Goal: Find specific page/section: Find specific page/section

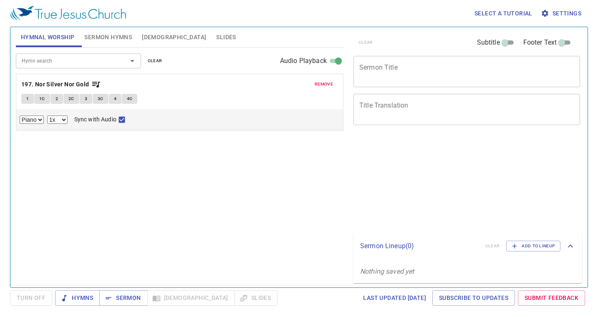
select select "1"
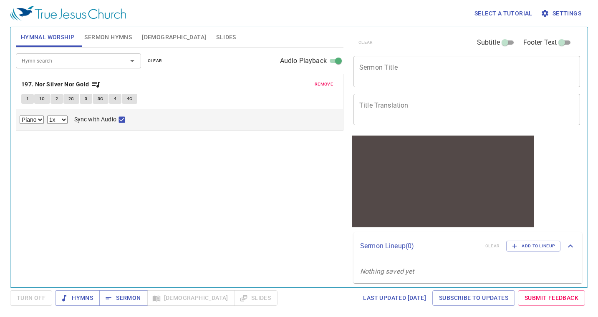
click at [323, 83] on span "remove" at bounding box center [324, 85] width 18 height 8
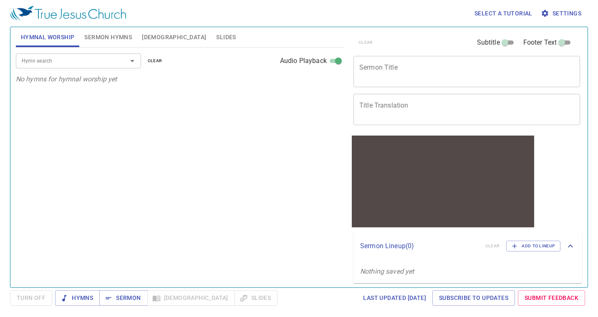
click at [380, 16] on div "Select a tutorial Settings" at bounding box center [297, 13] width 575 height 27
click at [58, 59] on input "Hymn search" at bounding box center [66, 61] width 96 height 10
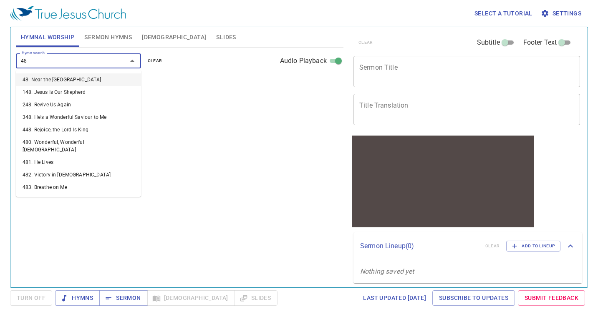
type input "483"
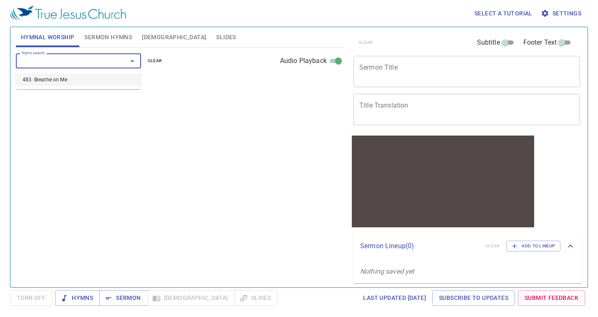
select select "1"
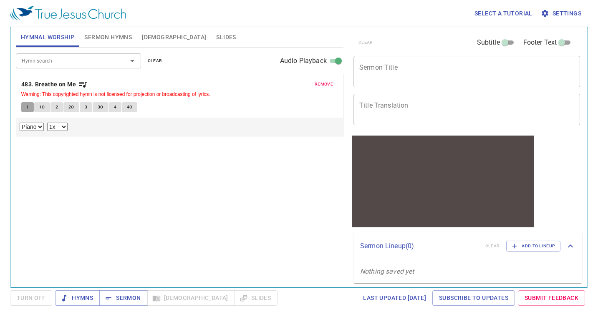
click at [25, 110] on button "1" at bounding box center [27, 107] width 13 height 10
click at [23, 137] on icon at bounding box center [22, 138] width 5 height 5
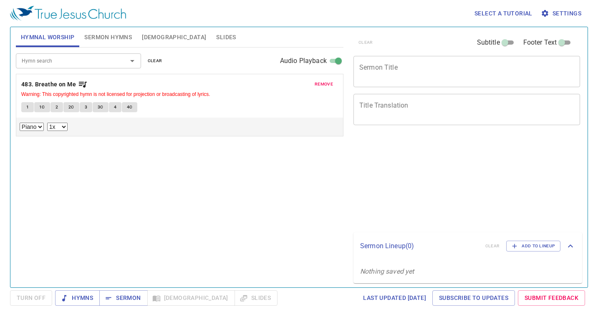
select select "1"
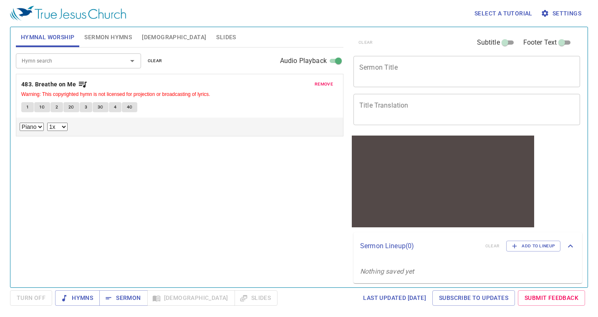
click at [31, 104] on button "1" at bounding box center [27, 107] width 13 height 10
click at [25, 139] on div at bounding box center [180, 138] width 320 height 8
click at [21, 137] on icon at bounding box center [21, 137] width 5 height 5
click at [24, 105] on button "1" at bounding box center [27, 107] width 13 height 10
click at [32, 105] on button "1" at bounding box center [27, 107] width 13 height 10
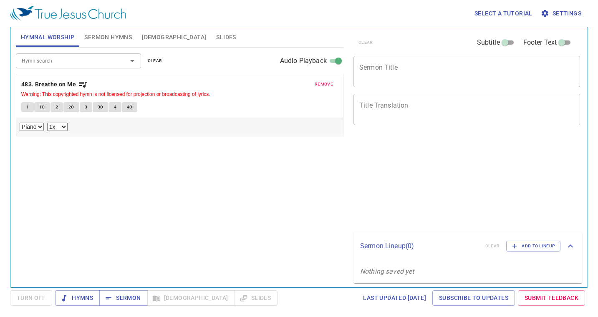
select select "1"
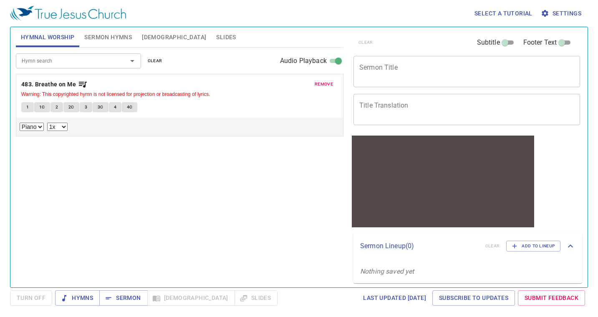
click at [30, 109] on button "1" at bounding box center [27, 107] width 13 height 10
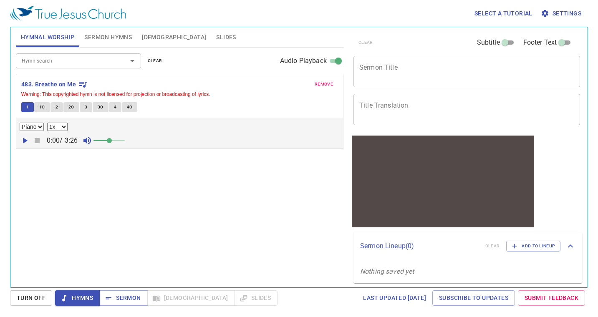
click at [110, 141] on span at bounding box center [109, 140] width 5 height 5
click at [114, 141] on span at bounding box center [112, 140] width 5 height 5
click at [166, 197] on div "Hymn search Hymn search clear Audio Playback remove 483. Breathe on Me Warning:…" at bounding box center [180, 164] width 328 height 233
click at [23, 140] on icon "button" at bounding box center [25, 141] width 5 height 6
click at [324, 83] on span "remove" at bounding box center [324, 85] width 18 height 8
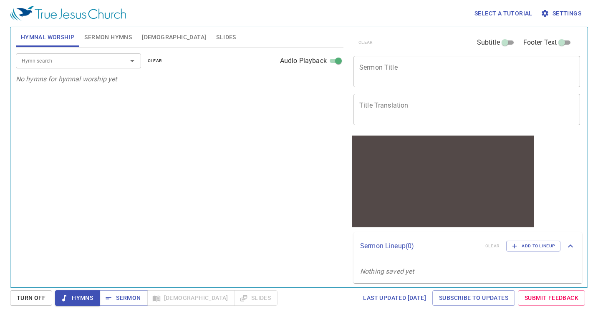
click at [166, 154] on div "Hymn search Hymn search clear Audio Playback No hymns for hymnal worship yet" at bounding box center [180, 164] width 328 height 233
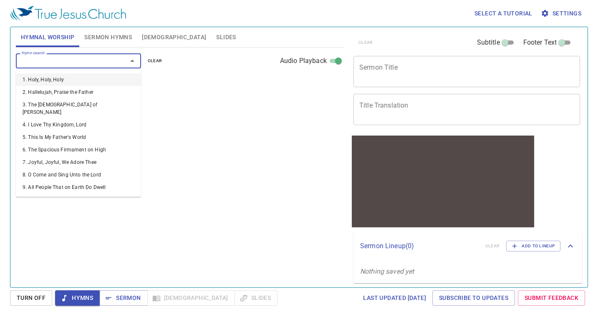
click at [68, 63] on input "Hymn search" at bounding box center [66, 61] width 96 height 10
click at [175, 106] on div "Hymn search Hymn search clear Audio Playback No hymns for hymnal worship yet" at bounding box center [180, 164] width 328 height 233
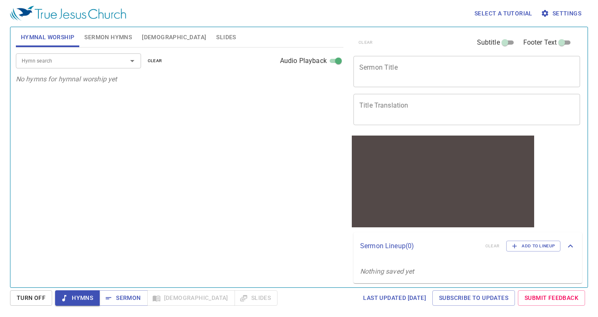
click at [84, 67] on div "Hymn search" at bounding box center [78, 60] width 125 height 15
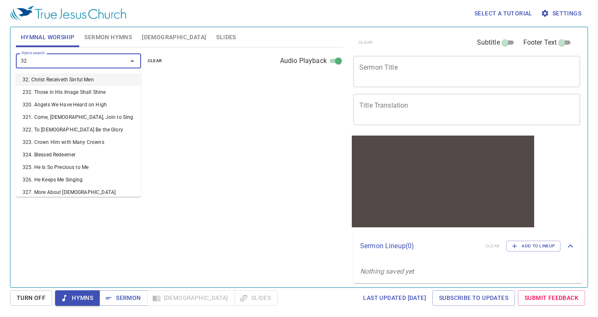
type input "323"
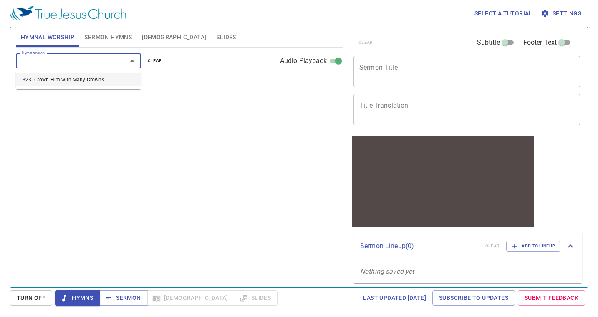
select select "1"
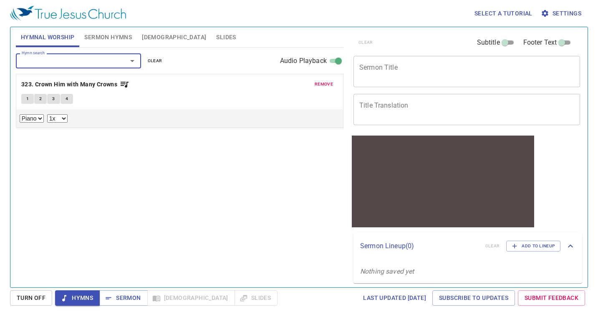
click at [26, 102] on span "1" at bounding box center [27, 99] width 3 height 8
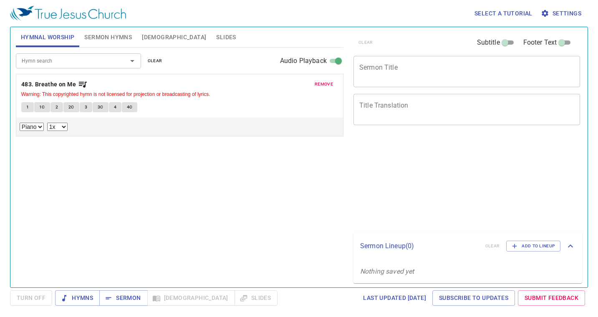
select select "1"
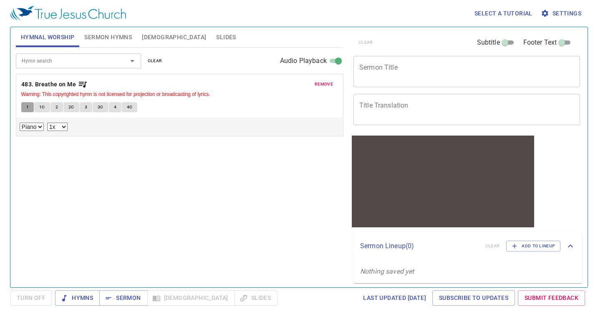
click at [29, 108] on button "1" at bounding box center [27, 107] width 13 height 10
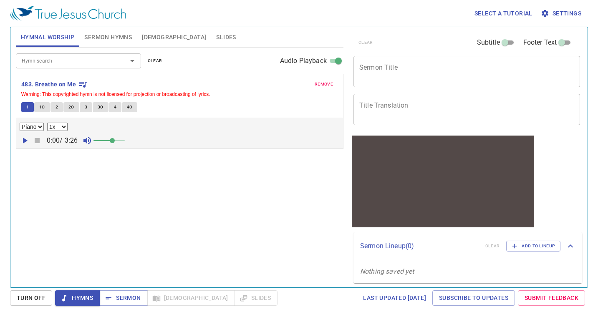
drag, startPoint x: 106, startPoint y: 139, endPoint x: 114, endPoint y: 140, distance: 8.4
click at [114, 140] on span at bounding box center [112, 140] width 5 height 5
click at [75, 65] on input "Hymn search" at bounding box center [66, 61] width 96 height 10
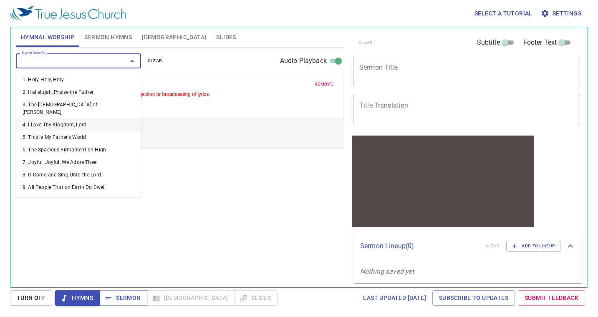
click at [143, 190] on div "Hymn search Hymn search clear Audio Playback remove 483. Breathe on Me Warning:…" at bounding box center [180, 164] width 328 height 233
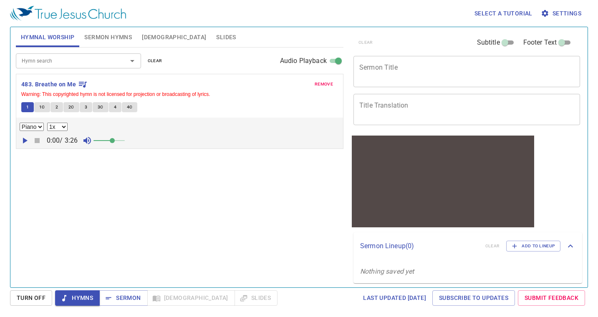
click at [106, 63] on input "Hymn search" at bounding box center [66, 61] width 96 height 10
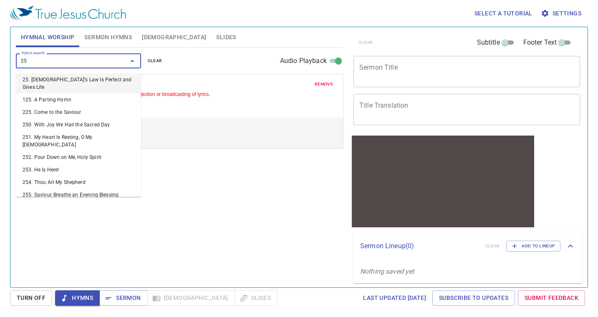
type input "259"
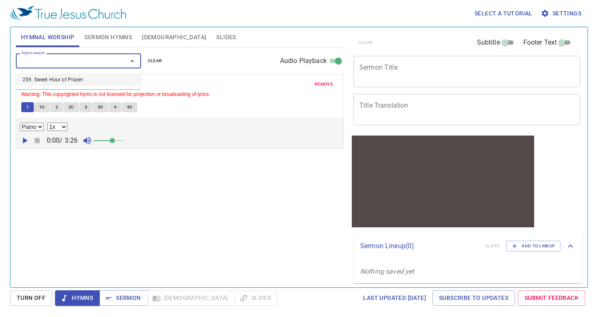
select select "1"
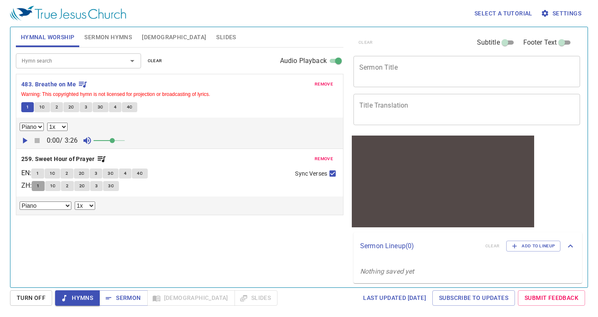
click at [39, 185] on span "1" at bounding box center [38, 186] width 3 height 8
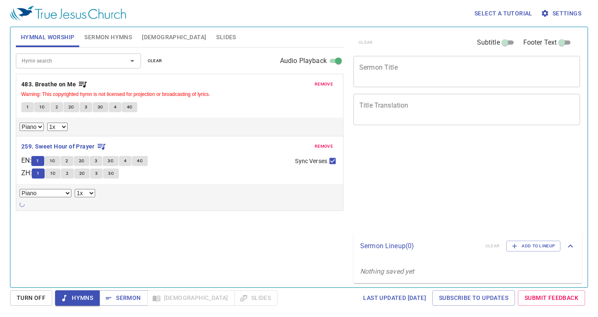
select select "1"
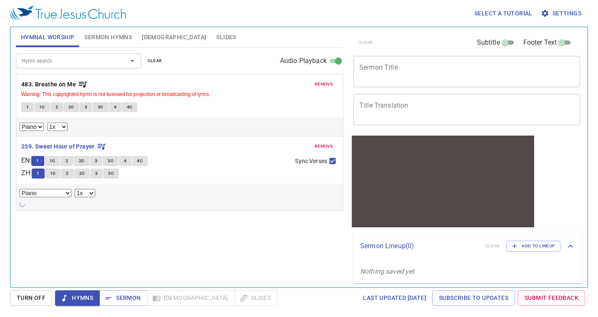
click at [23, 206] on icon at bounding box center [21, 204] width 5 height 5
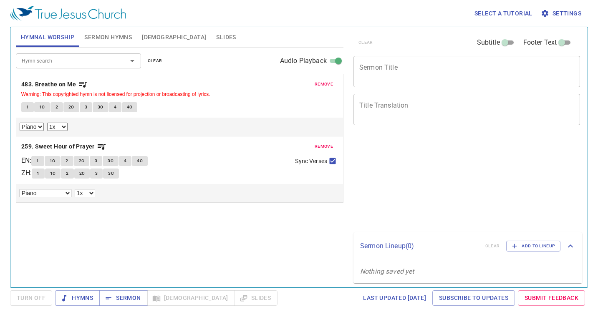
select select "1"
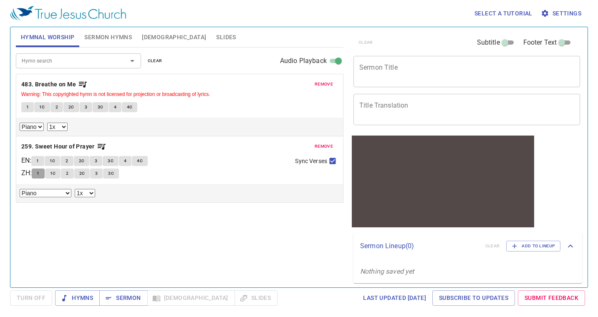
click at [39, 173] on span "1" at bounding box center [38, 174] width 3 height 8
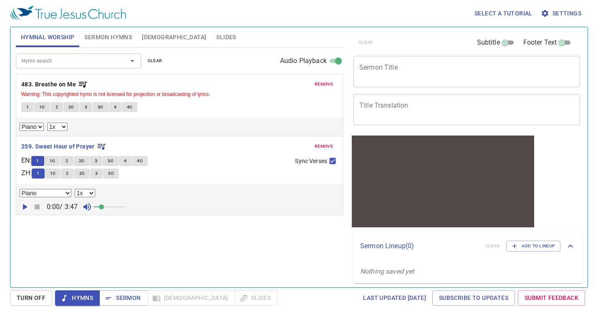
click at [24, 207] on icon "button" at bounding box center [25, 207] width 5 height 6
click at [113, 207] on span at bounding box center [109, 207] width 31 height 12
click at [118, 209] on span at bounding box center [115, 207] width 5 height 5
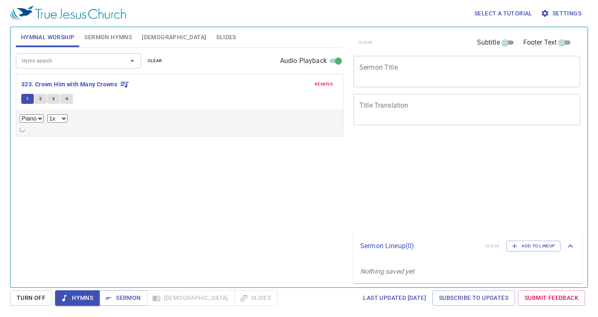
select select "1"
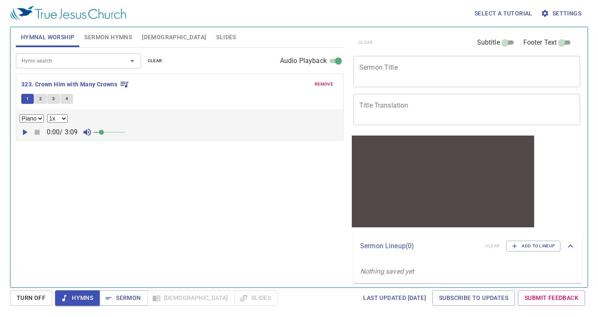
click at [23, 132] on icon "button" at bounding box center [25, 132] width 5 height 6
click at [111, 132] on span at bounding box center [109, 132] width 5 height 5
click at [112, 132] on span at bounding box center [109, 132] width 5 height 5
click at [77, 62] on input "Hymn search" at bounding box center [66, 61] width 96 height 10
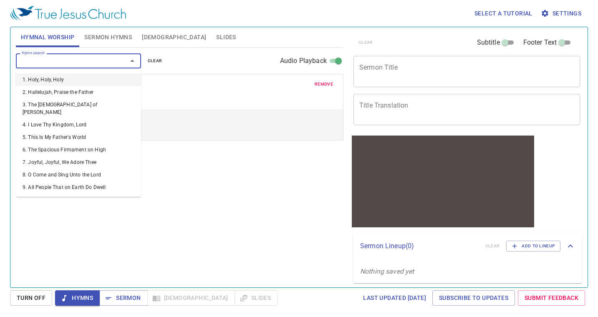
type input "3"
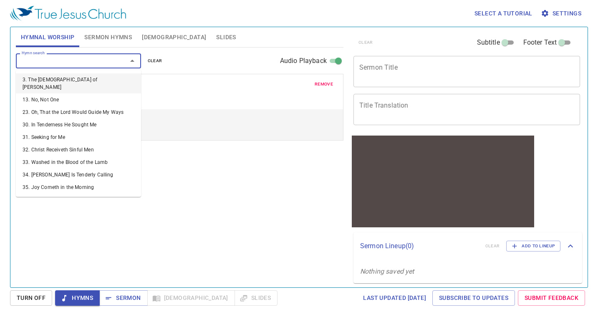
select select "1"
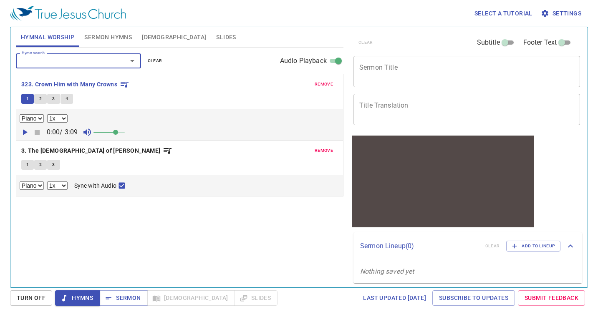
click at [23, 164] on button "1" at bounding box center [27, 165] width 13 height 10
checkbox input "false"
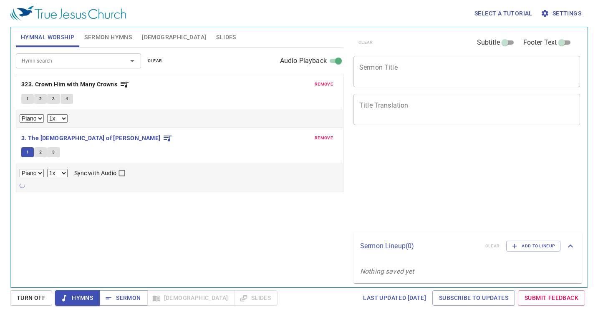
select select "1"
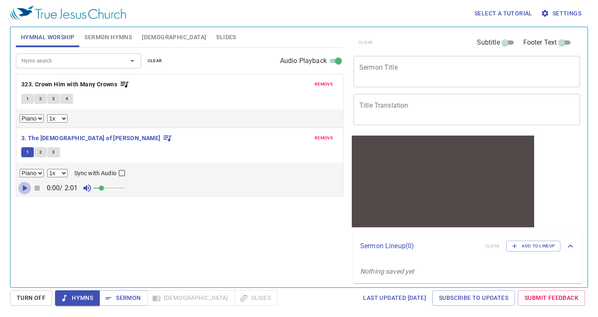
click at [23, 187] on icon "button" at bounding box center [25, 188] width 5 height 6
click at [116, 188] on span at bounding box center [109, 188] width 31 height 12
click at [113, 189] on span at bounding box center [115, 188] width 5 height 5
click at [64, 176] on select "0.6x 0.7x 0.8x 0.9x 1x 1.1x 1.2x 1.3x 1.4x 1.5x 1.7x 2x" at bounding box center [57, 173] width 20 height 8
select select "0.9"
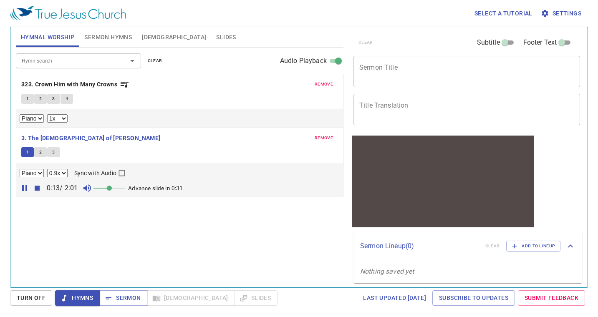
click at [47, 169] on select "0.6x 0.7x 0.8x 0.9x 1x 1.1x 1.2x 1.3x 1.4x 1.5x 1.7x 2x" at bounding box center [57, 173] width 20 height 8
click at [118, 189] on span at bounding box center [115, 188] width 5 height 5
click at [78, 56] on input "Hymn search" at bounding box center [66, 61] width 96 height 10
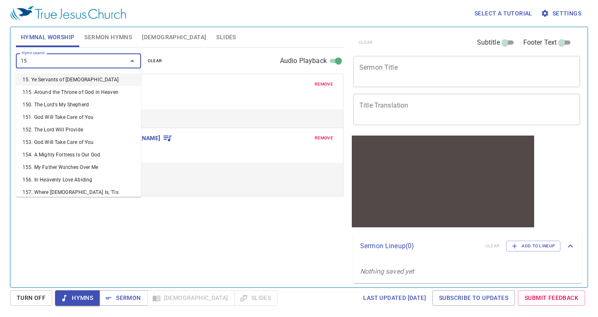
type input "152"
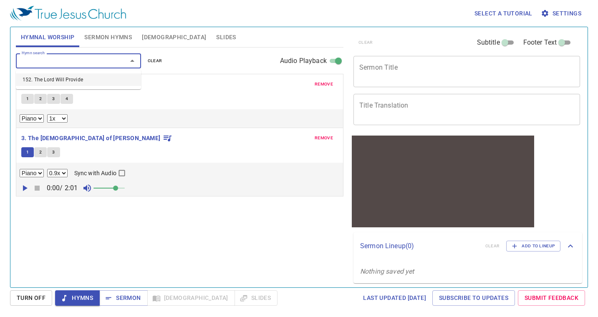
select select "1"
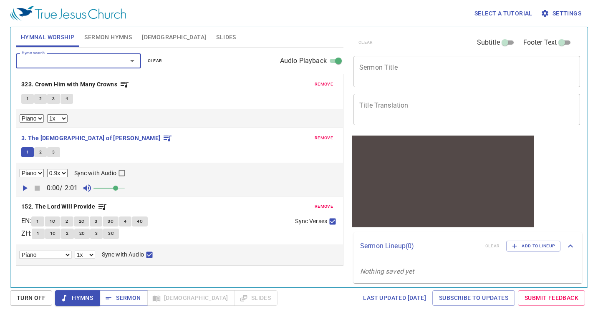
click at [39, 234] on span "1" at bounding box center [38, 234] width 3 height 8
checkbox input "false"
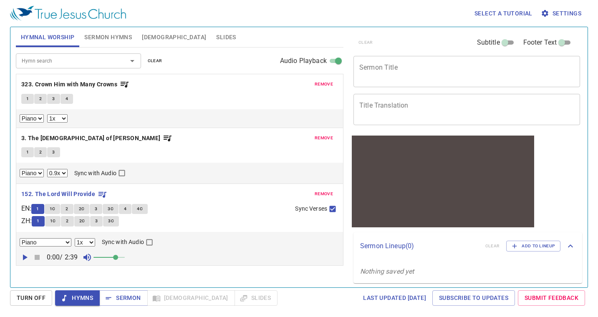
click at [21, 257] on icon "button" at bounding box center [25, 258] width 10 height 10
click at [18, 251] on button "button" at bounding box center [24, 257] width 13 height 13
